Goal: Transaction & Acquisition: Download file/media

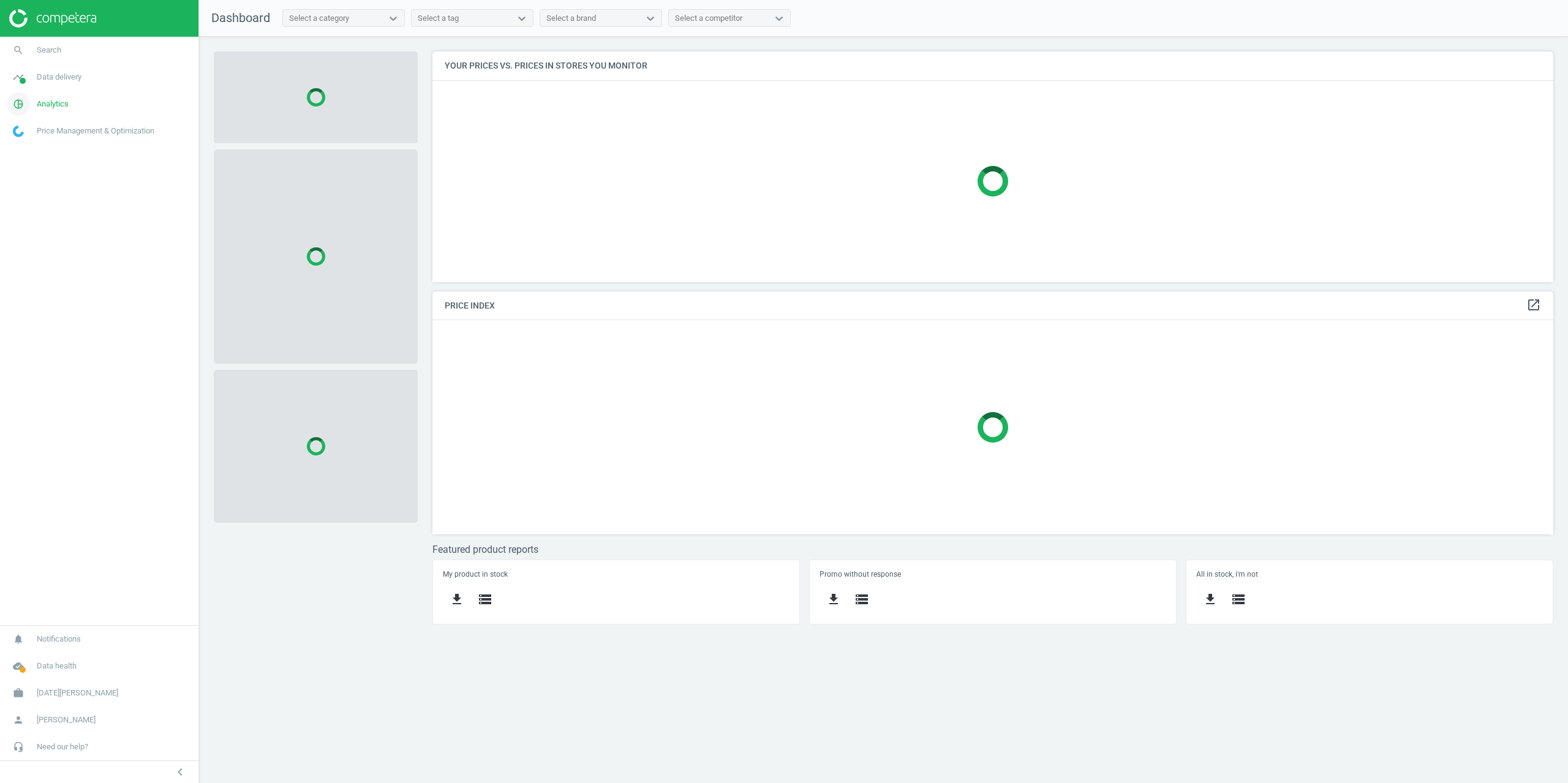
scroll to position [249, 1140]
click at [57, 86] on link "timeline Data delivery" at bounding box center [99, 77] width 198 height 27
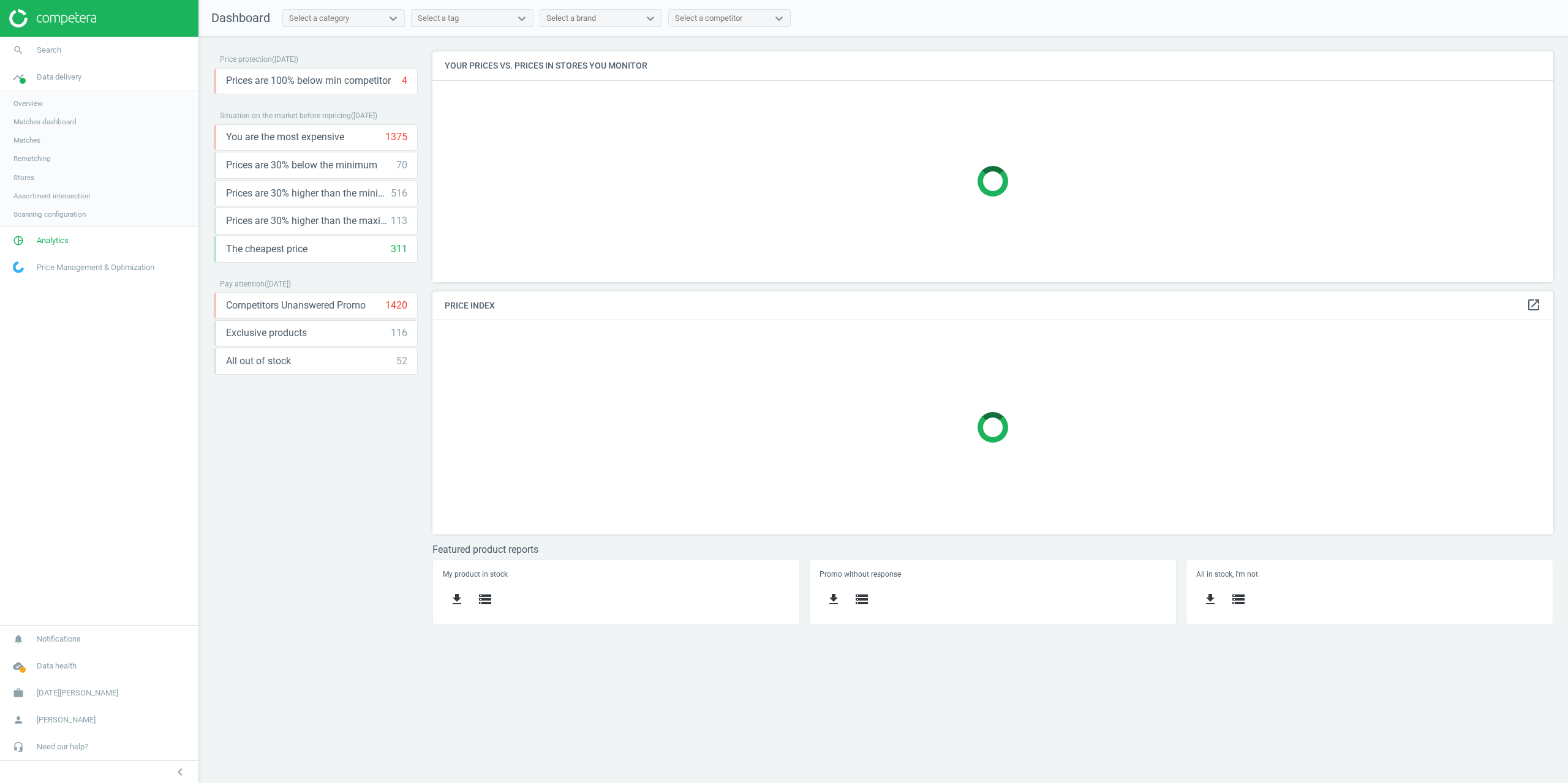
click at [28, 174] on span "Stores" at bounding box center [24, 177] width 21 height 10
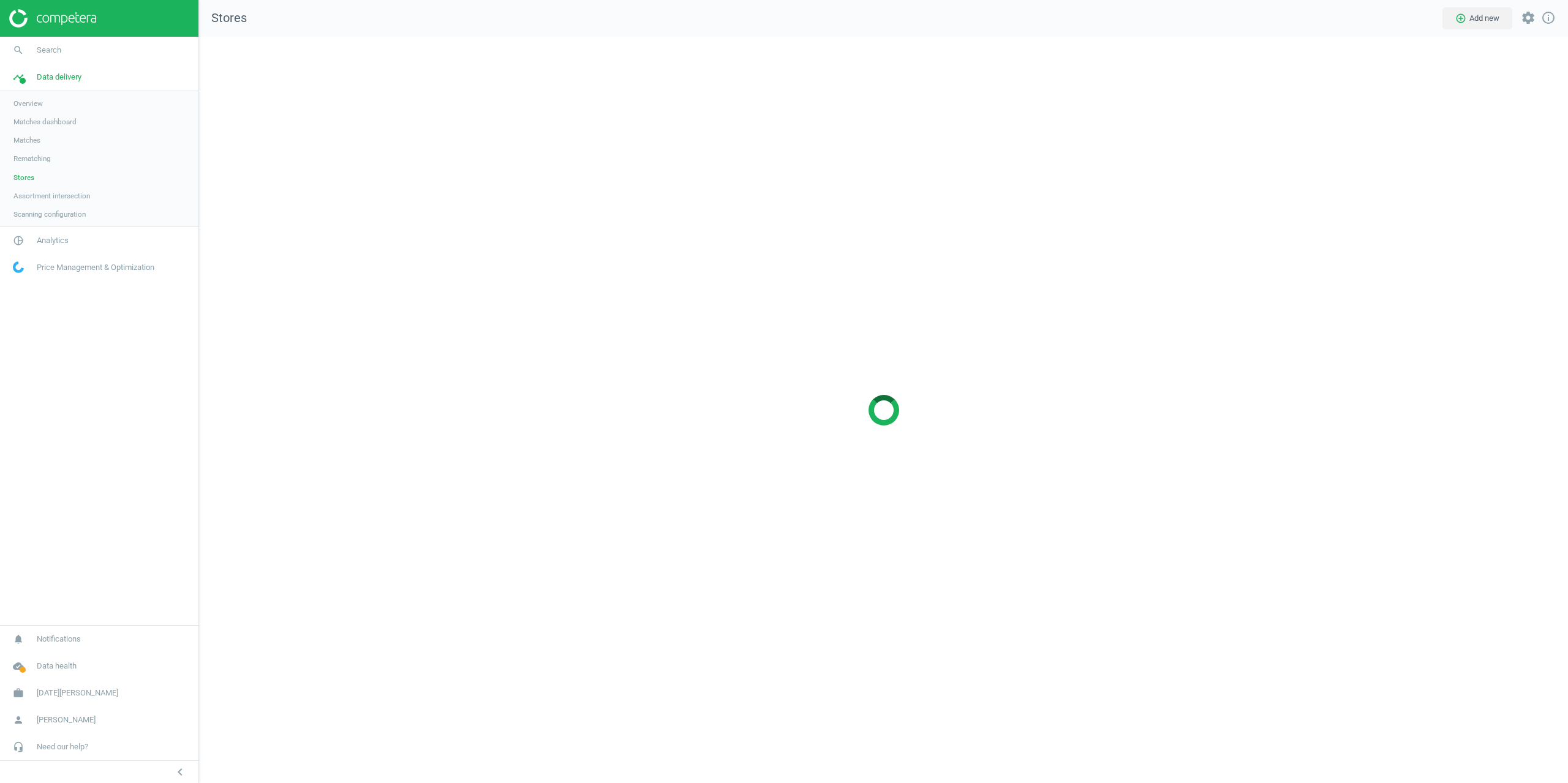
scroll to position [765, 1387]
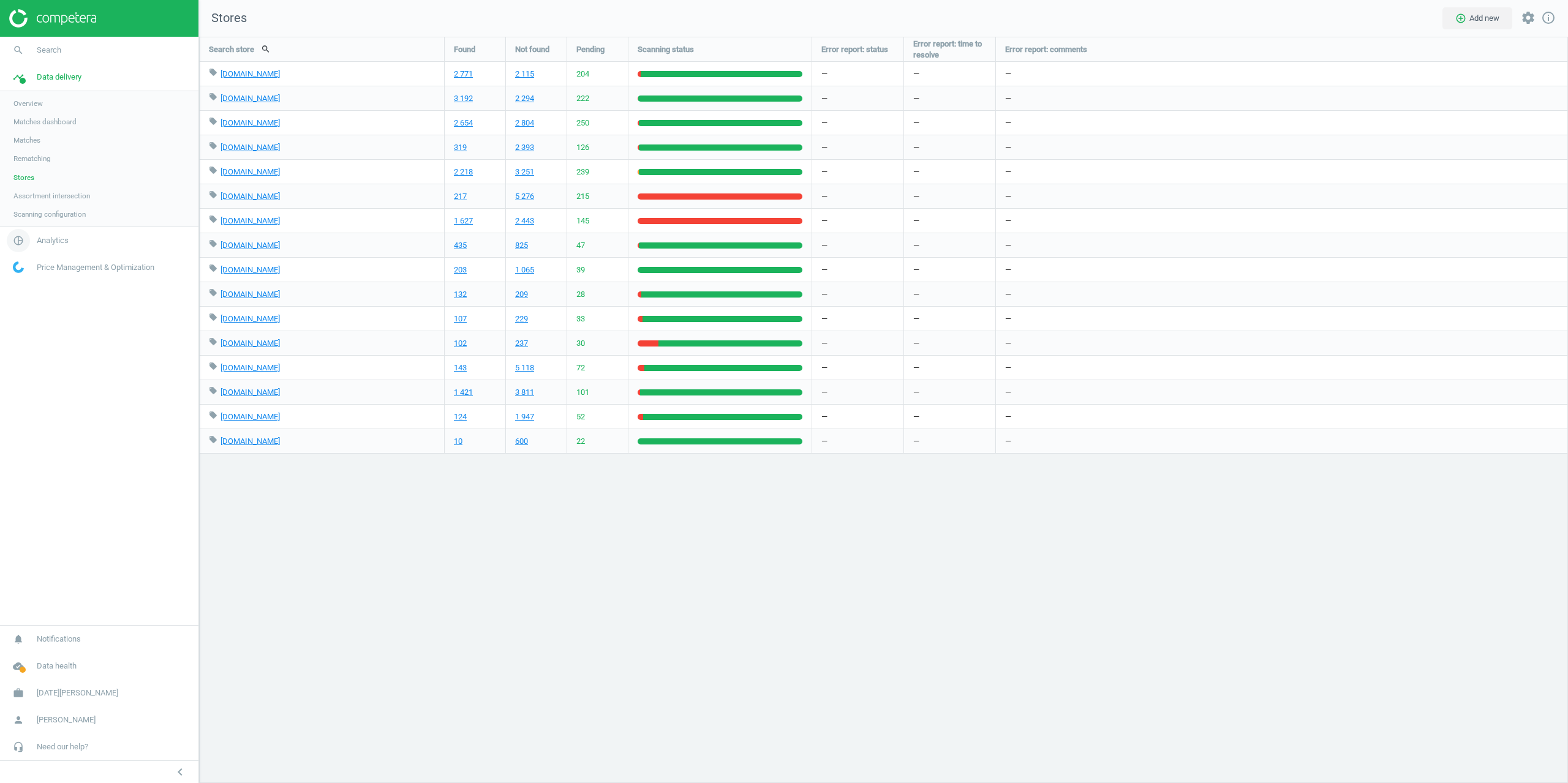
click at [44, 250] on link "pie_chart_outlined Analytics" at bounding box center [99, 241] width 198 height 27
click at [33, 146] on span "Products" at bounding box center [28, 148] width 29 height 10
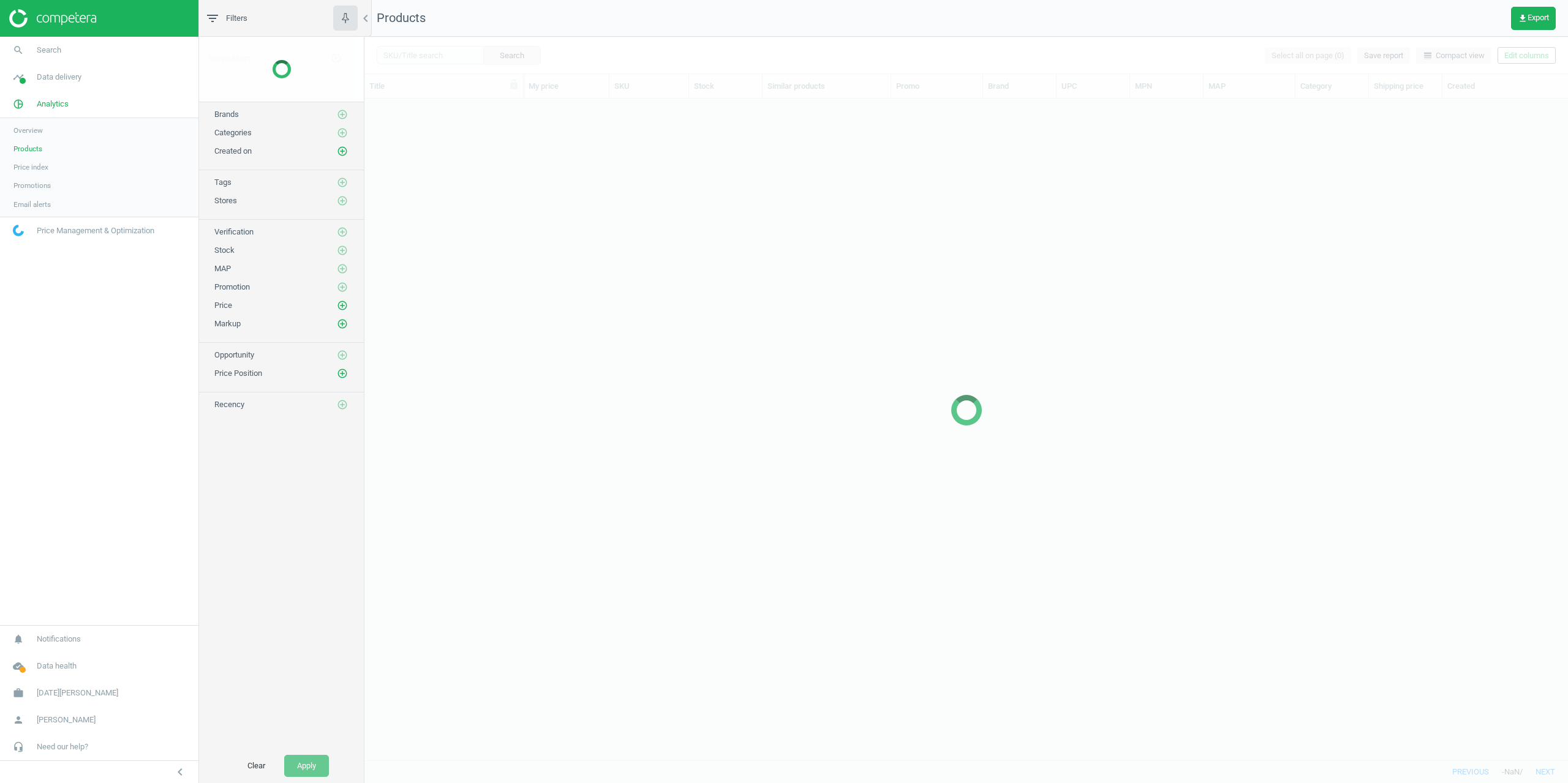
scroll to position [652, 1194]
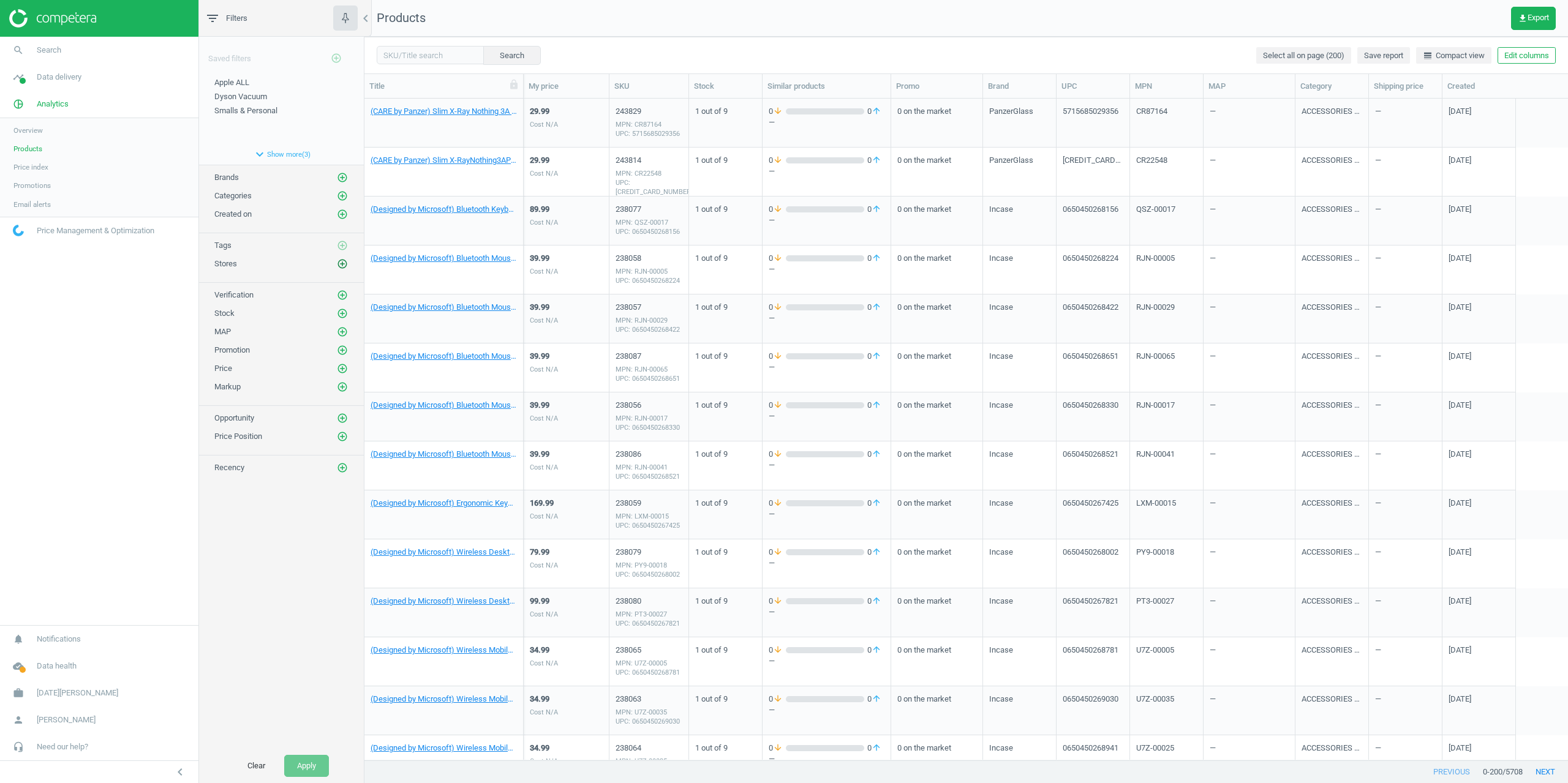
click at [343, 263] on icon "add_circle_outline" at bounding box center [342, 264] width 11 height 11
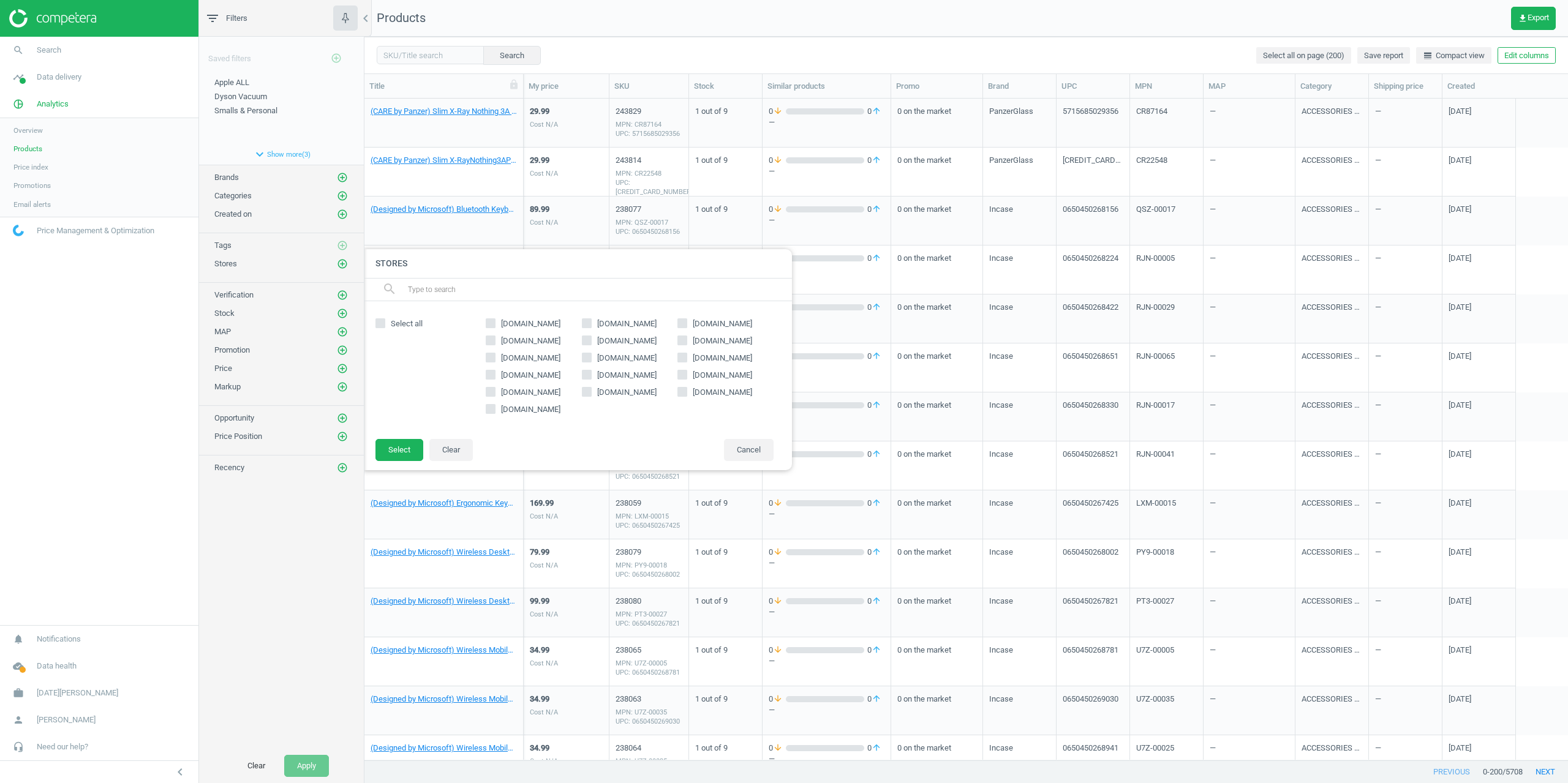
click at [703, 341] on span "[DOMAIN_NAME]" at bounding box center [722, 341] width 64 height 11
click at [687, 341] on input "[DOMAIN_NAME]" at bounding box center [682, 339] width 8 height 8
checkbox input "true"
click at [409, 448] on button "Select" at bounding box center [399, 450] width 47 height 22
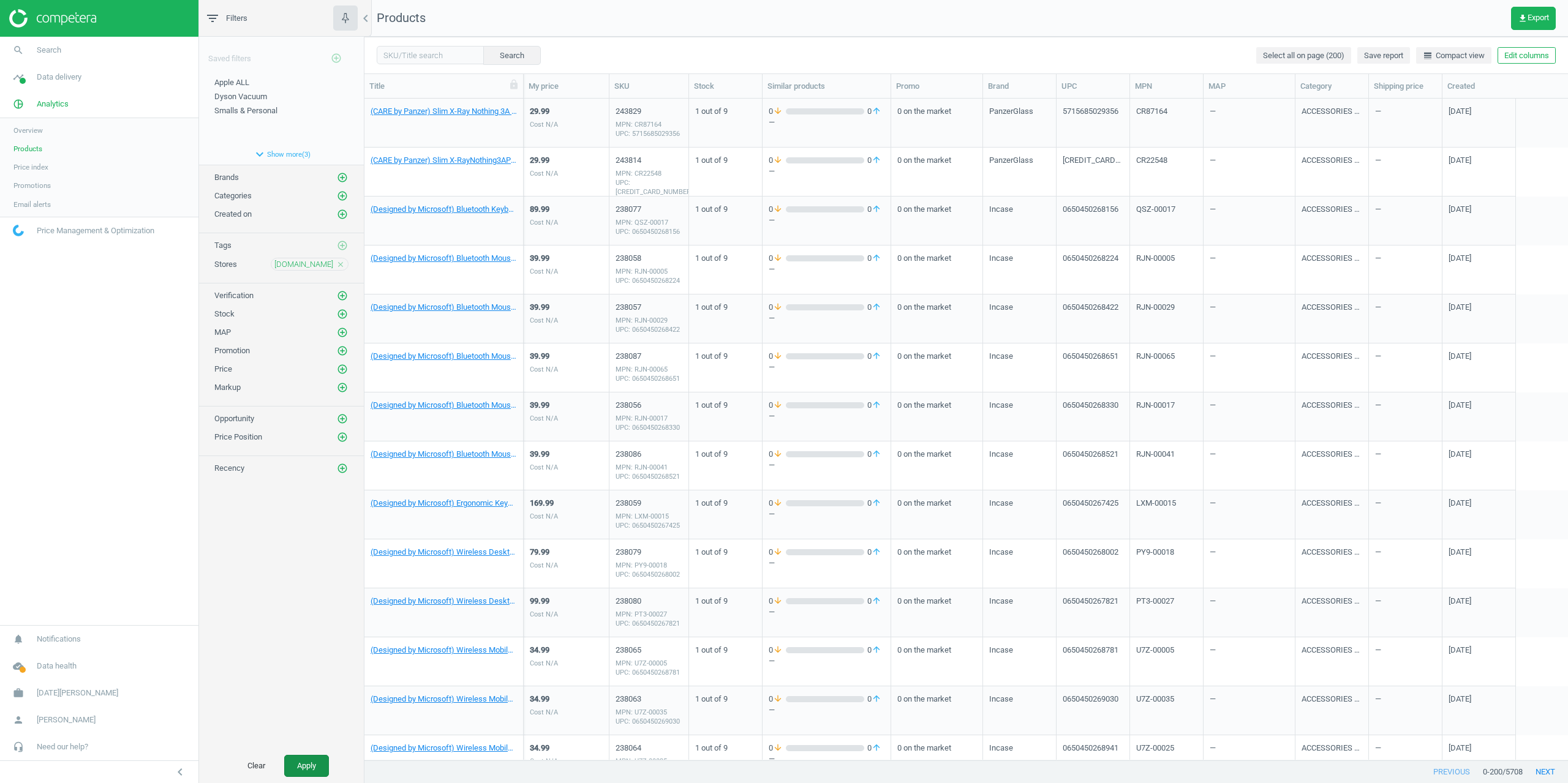
click at [317, 766] on button "Apply" at bounding box center [306, 766] width 45 height 22
click at [44, 81] on span "Data delivery" at bounding box center [59, 77] width 45 height 11
click at [25, 138] on span "Matches" at bounding box center [27, 140] width 27 height 10
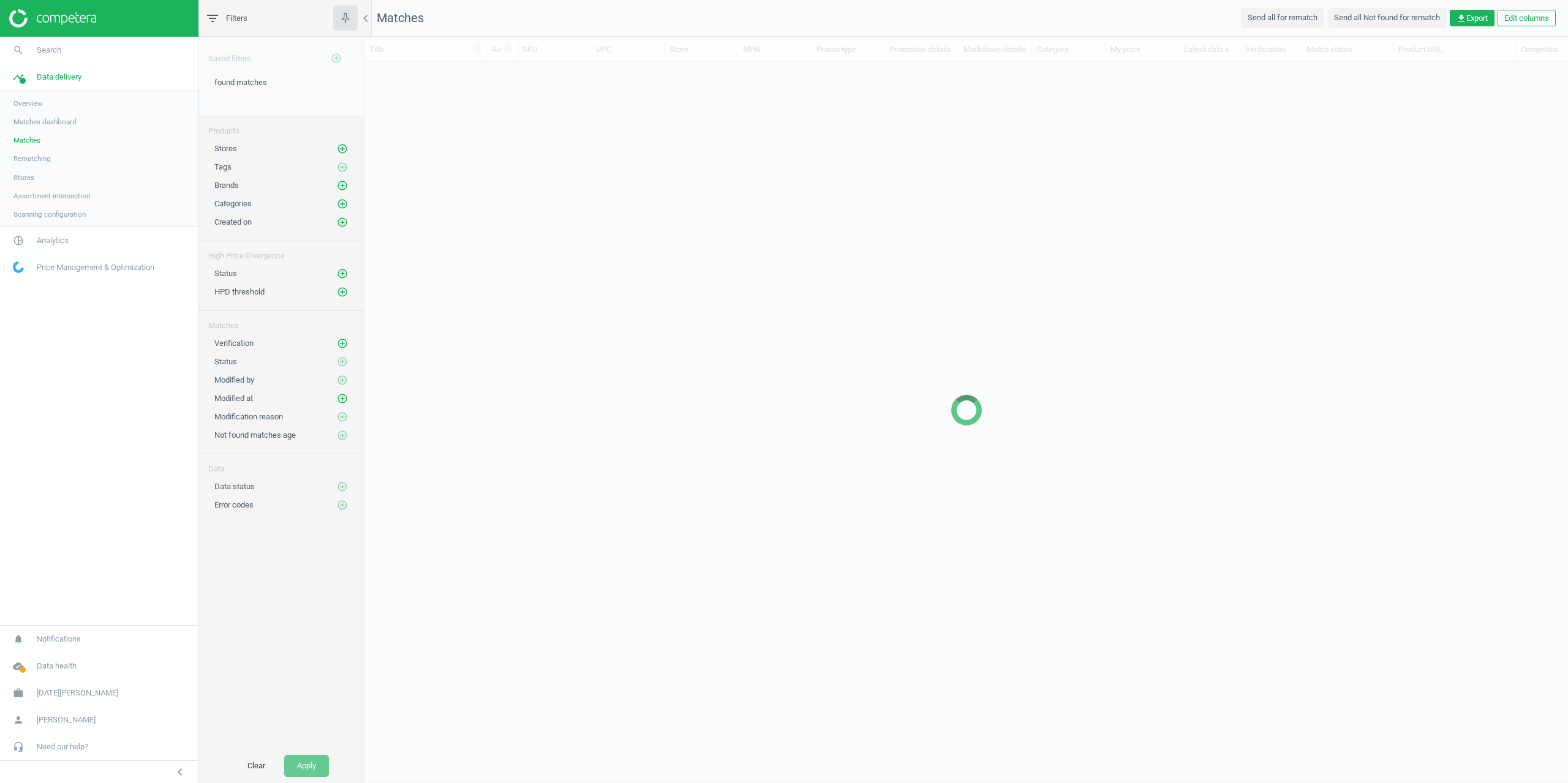
scroll to position [680, 1194]
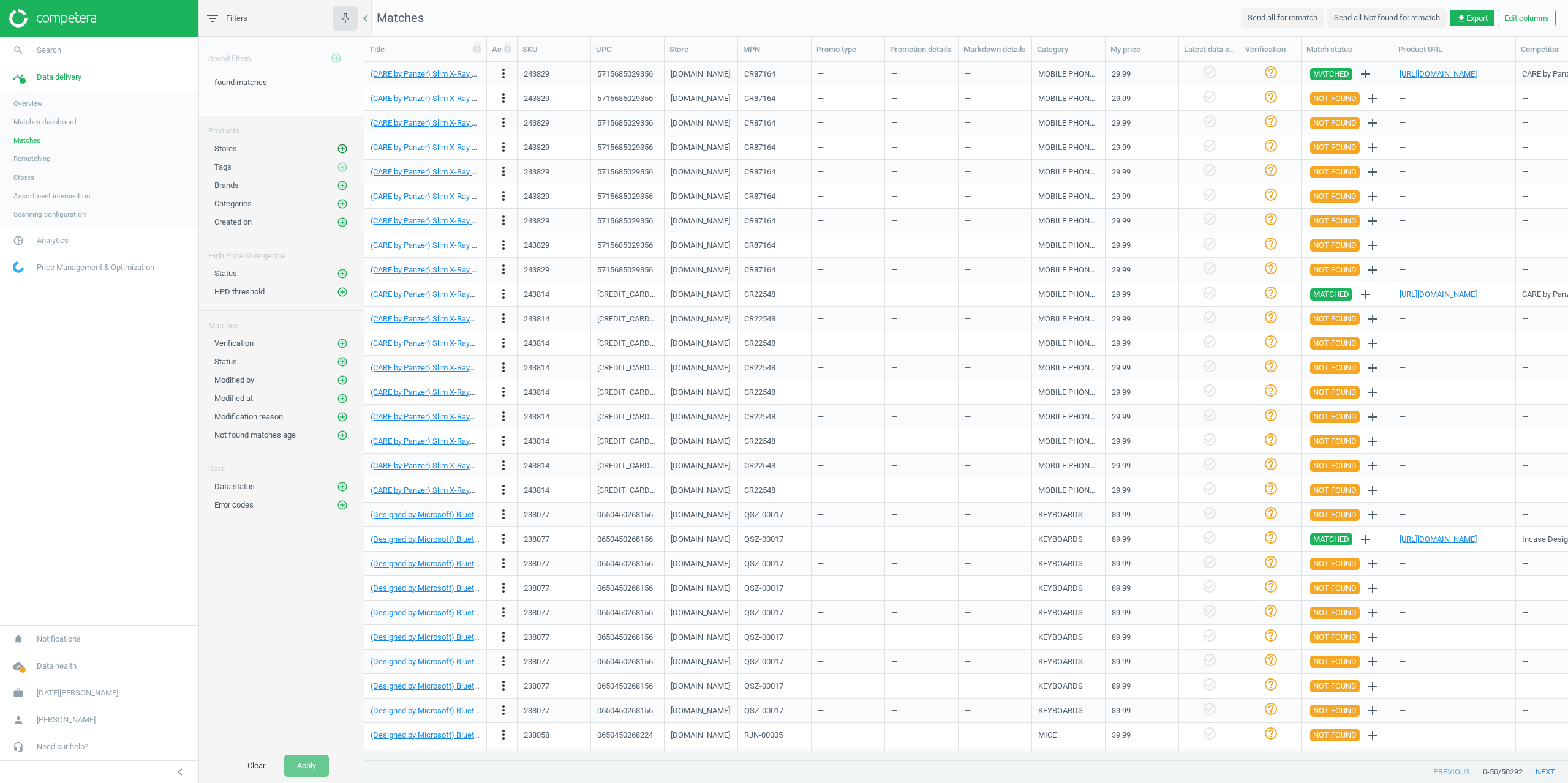
click at [346, 148] on icon "add_circle_outline" at bounding box center [342, 148] width 11 height 11
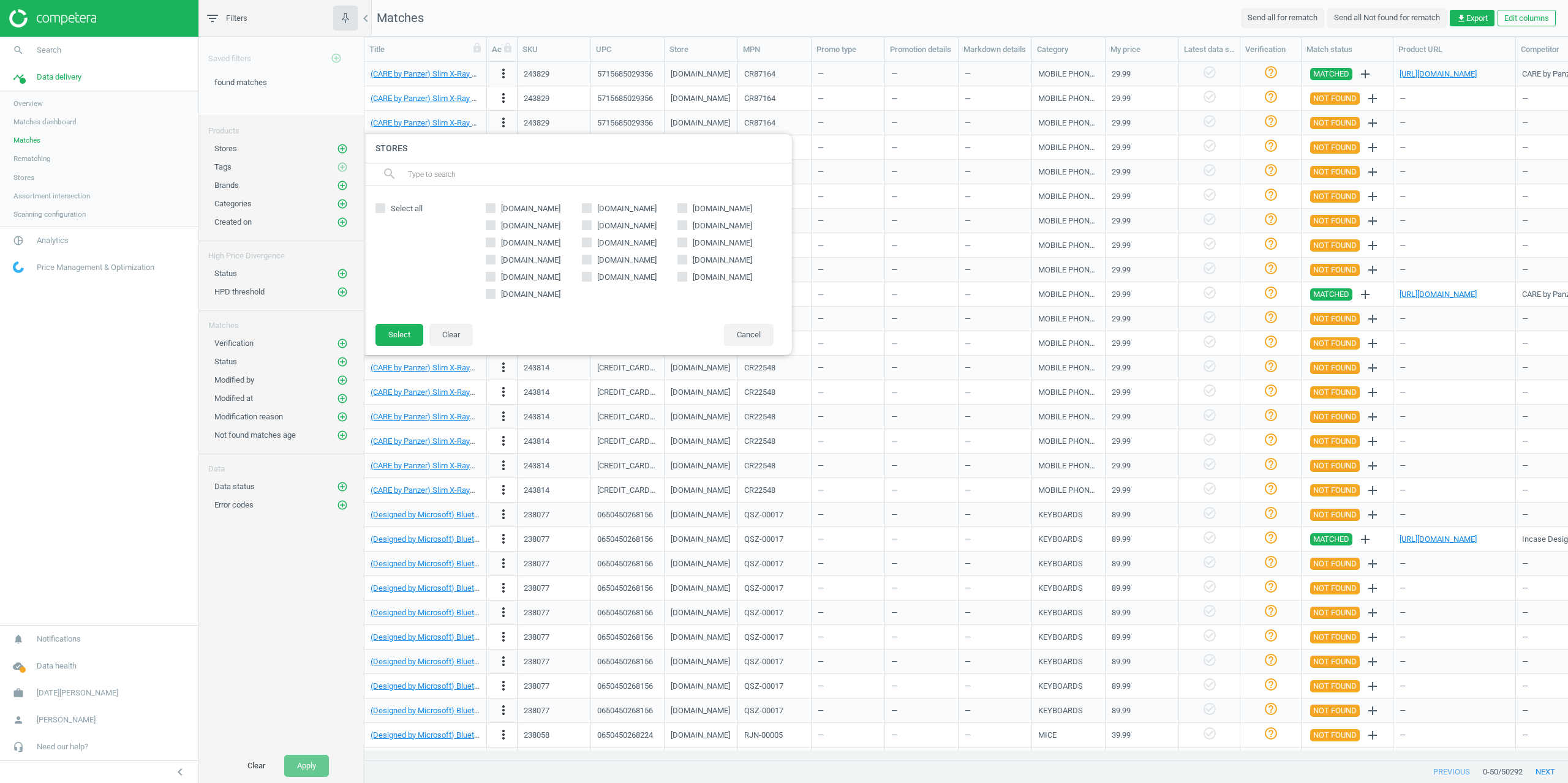
click at [692, 224] on span "[DOMAIN_NAME]" at bounding box center [722, 226] width 64 height 11
click at [687, 224] on input "[DOMAIN_NAME]" at bounding box center [682, 225] width 8 height 8
checkbox input "true"
click at [396, 338] on button "Select" at bounding box center [399, 335] width 47 height 22
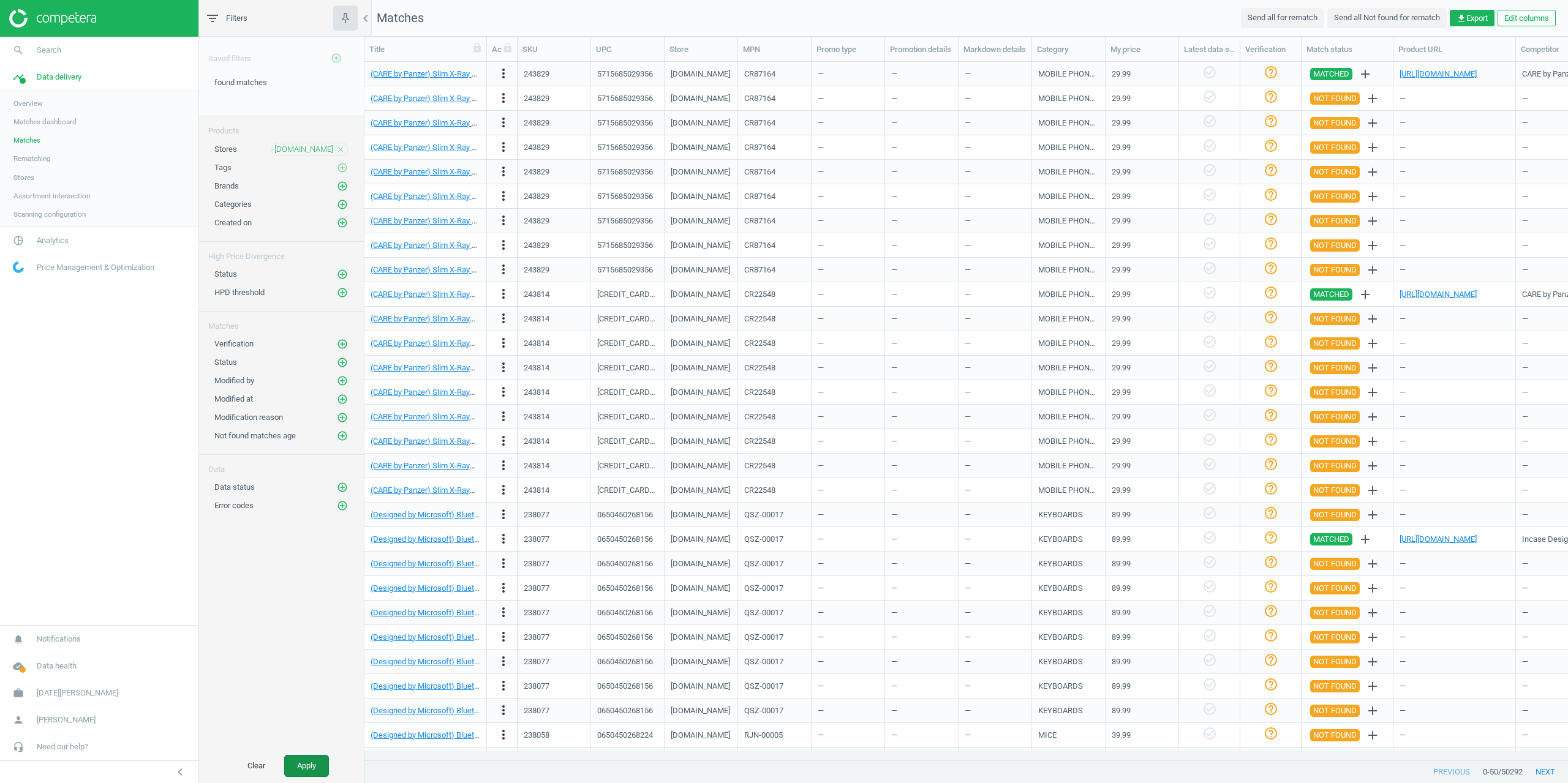
click at [301, 765] on button "Apply" at bounding box center [306, 766] width 45 height 22
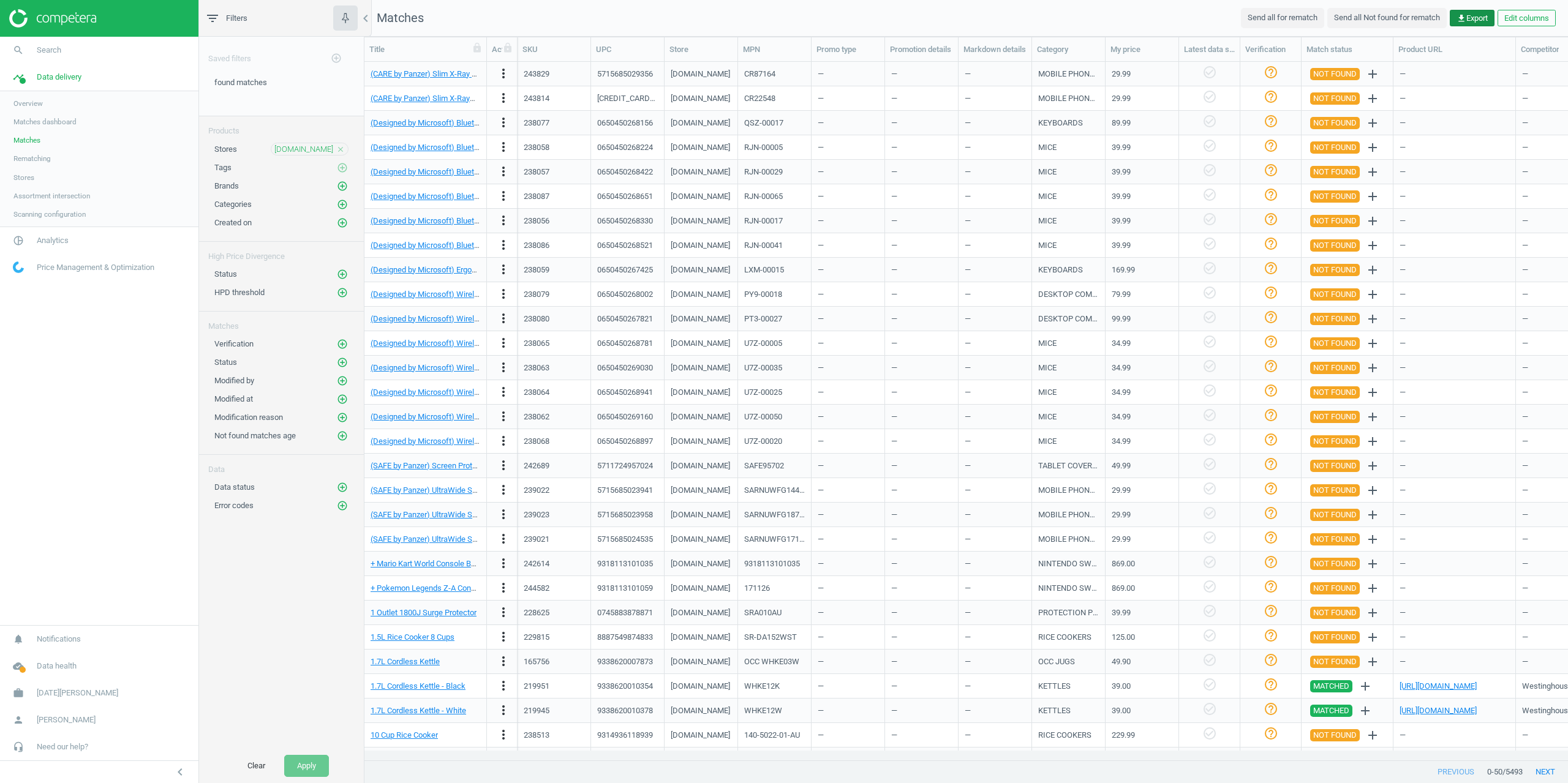
click at [1463, 22] on icon "get_app" at bounding box center [1461, 18] width 10 height 10
click at [1362, 59] on button "insert_drive_file Report (CSV)" at bounding box center [1387, 66] width 213 height 23
